Goal: Information Seeking & Learning: Learn about a topic

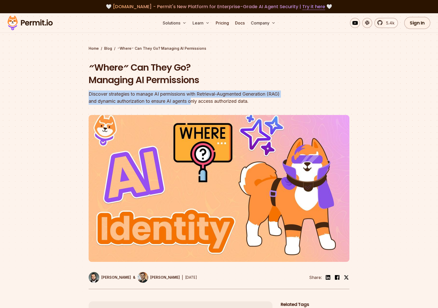
drag, startPoint x: 89, startPoint y: 93, endPoint x: 194, endPoint y: 102, distance: 106.1
click at [194, 102] on div "Discover strategies to manage AI permissions with Retrieval-Augmented Generatio…" at bounding box center [187, 97] width 196 height 14
click at [188, 101] on div "Discover strategies to manage AI permissions with Retrieval-Augmented Generatio…" at bounding box center [187, 97] width 196 height 14
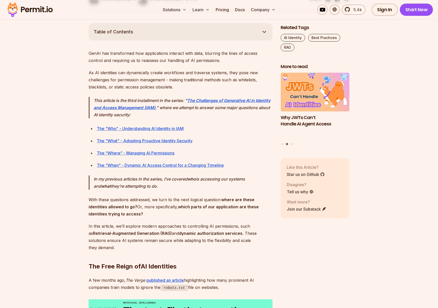
scroll to position [306, 0]
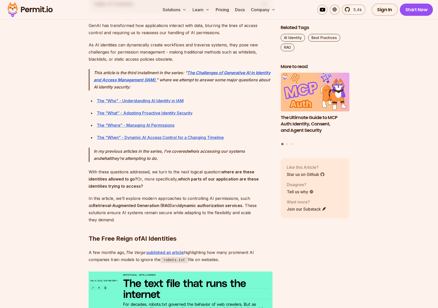
click at [115, 171] on p "With these questions addressed, we turn to the next logical question: where are…" at bounding box center [181, 178] width 184 height 21
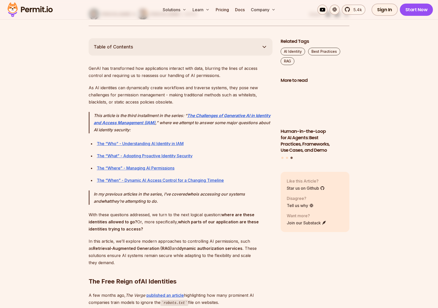
scroll to position [261, 0]
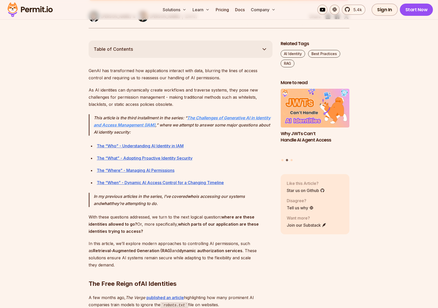
click at [149, 126] on strong "The Challenges of Generative AI in Identity and Access Management (IAM)" at bounding box center [182, 121] width 177 height 12
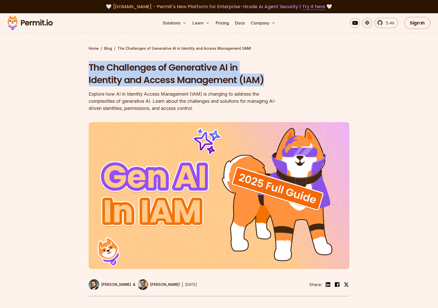
drag, startPoint x: 90, startPoint y: 65, endPoint x: 273, endPoint y: 81, distance: 183.7
click at [273, 81] on h1 "The Challenges of Generative AI in Identity and Access Management (IAM)" at bounding box center [187, 73] width 196 height 25
copy h1 "The Challenges of Generative AI in Identity and Access Management (IAM)"
